Goal: Transaction & Acquisition: Purchase product/service

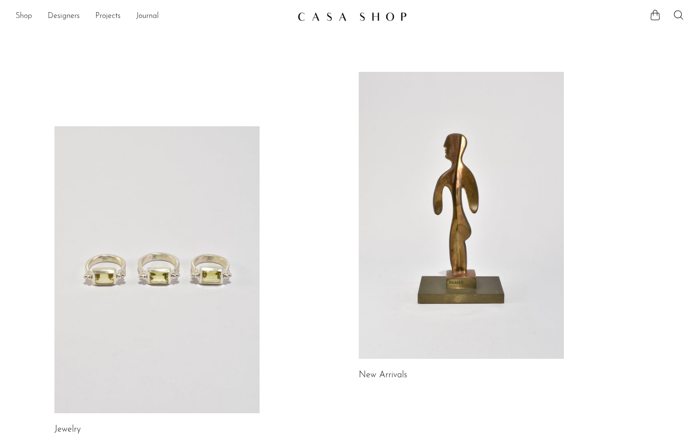
click at [20, 16] on link "Shop" at bounding box center [24, 16] width 17 height 13
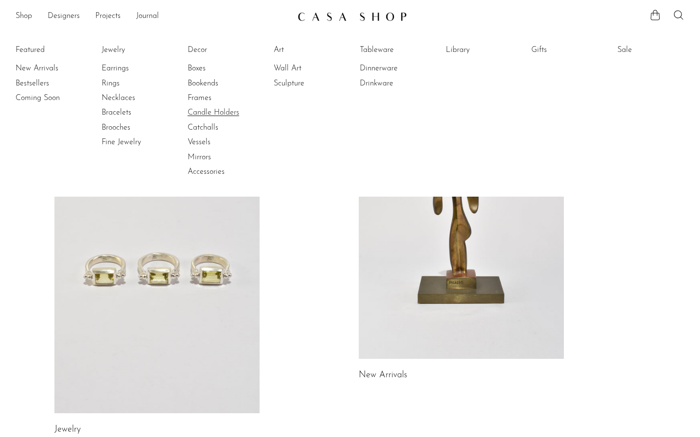
click at [220, 112] on link "Candle Holders" at bounding box center [224, 112] width 73 height 11
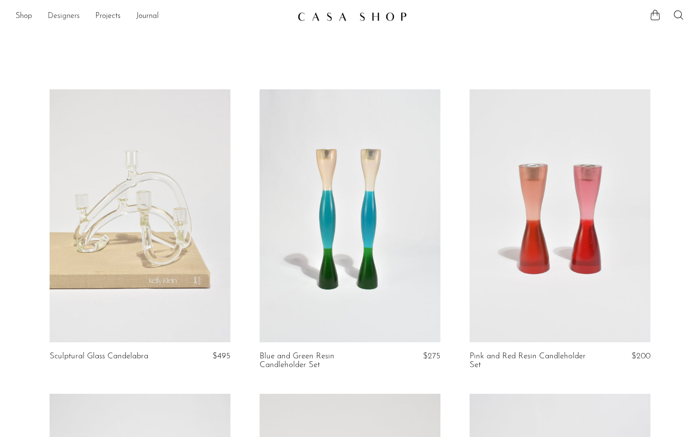
click at [67, 18] on link "Designers" at bounding box center [64, 16] width 32 height 13
click at [24, 16] on link "Shop" at bounding box center [24, 16] width 17 height 13
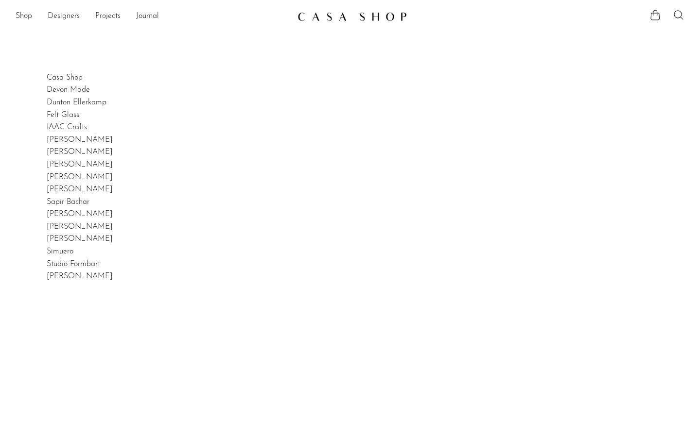
click at [24, 16] on link "Shop" at bounding box center [24, 16] width 17 height 13
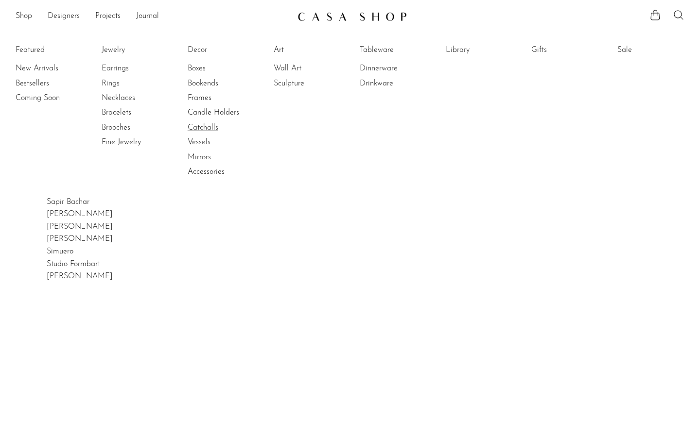
click at [210, 126] on link "Catchalls" at bounding box center [224, 127] width 73 height 11
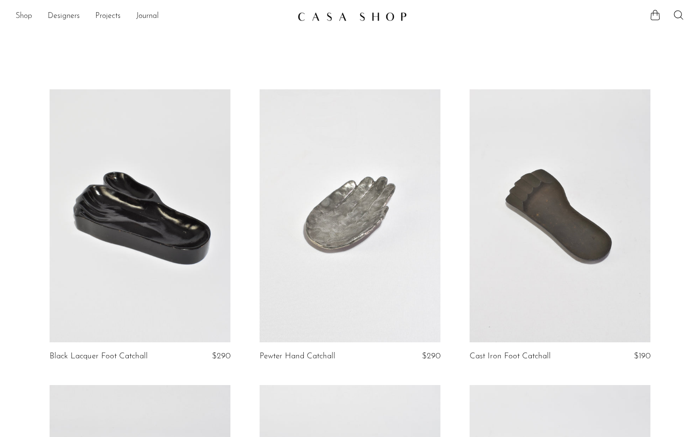
click at [24, 17] on link "Shop" at bounding box center [24, 16] width 17 height 13
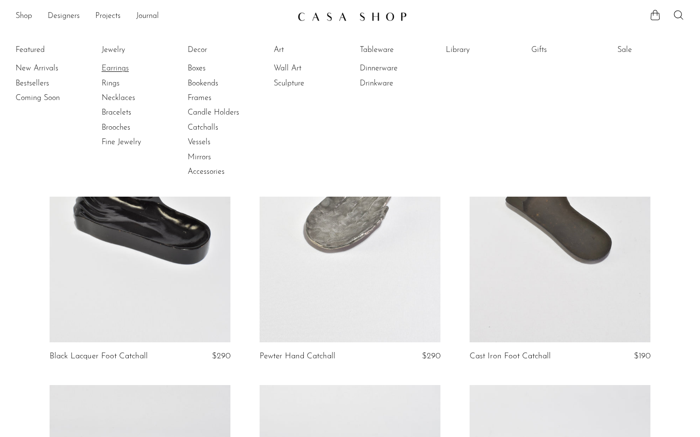
click at [125, 68] on link "Earrings" at bounding box center [138, 68] width 73 height 11
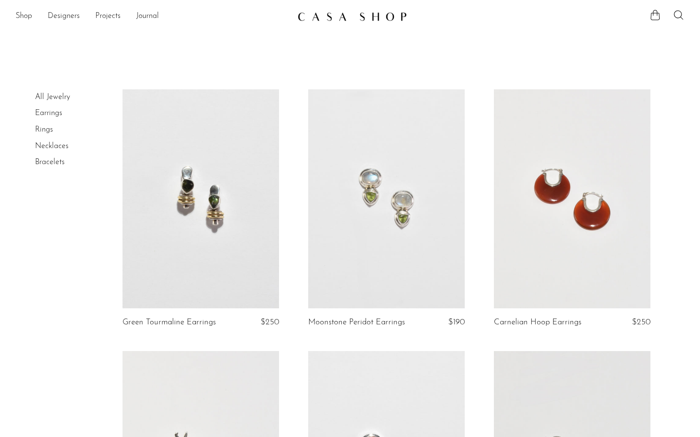
click at [227, 194] on link at bounding box center [200, 198] width 157 height 219
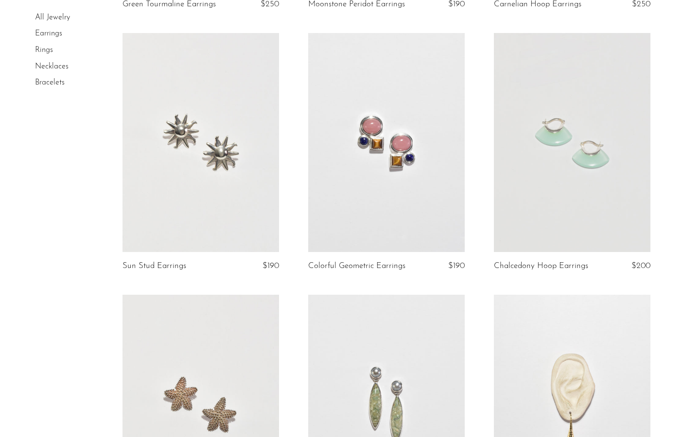
scroll to position [323, 0]
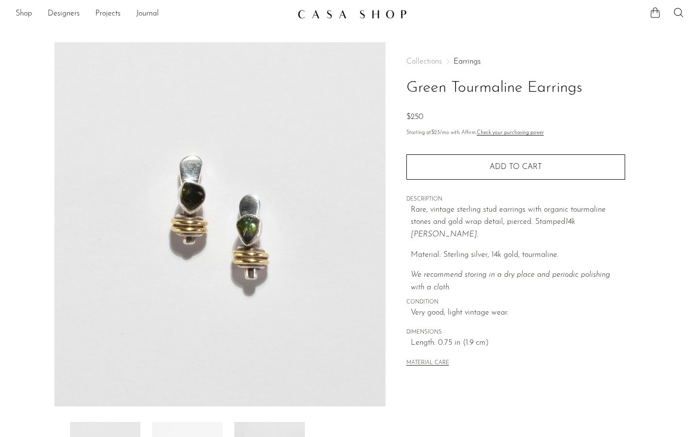
scroll to position [70, 0]
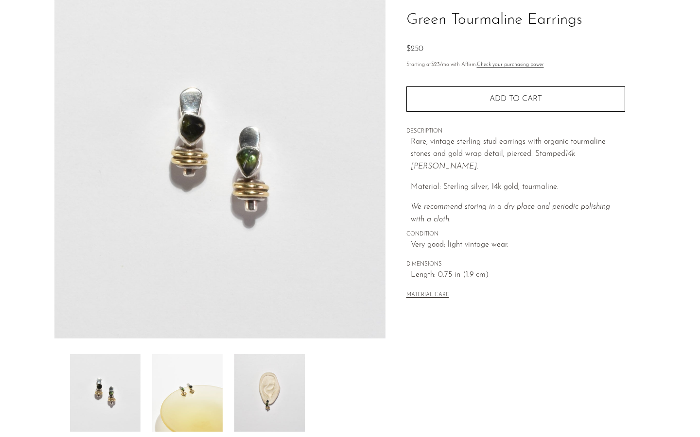
click at [293, 391] on img at bounding box center [269, 393] width 70 height 78
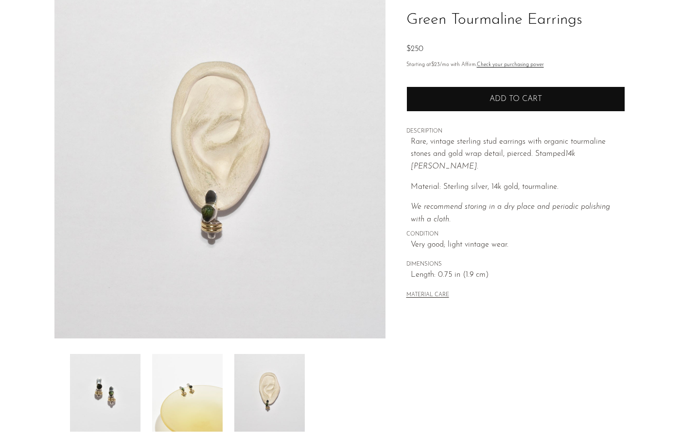
click at [489, 107] on button "Add to cart" at bounding box center [515, 99] width 219 height 25
